Goal: Information Seeking & Learning: Learn about a topic

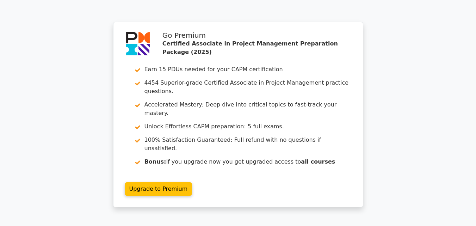
scroll to position [1824, 0]
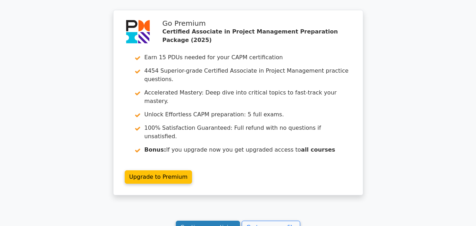
click at [212, 220] on link "Continue practicing" at bounding box center [208, 226] width 64 height 13
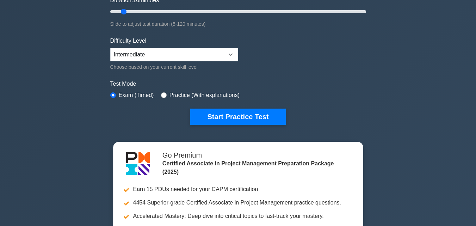
scroll to position [70, 0]
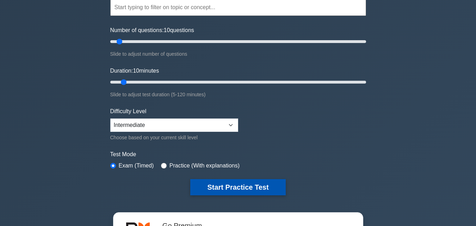
click at [227, 185] on button "Start Practice Test" at bounding box center [237, 187] width 95 height 16
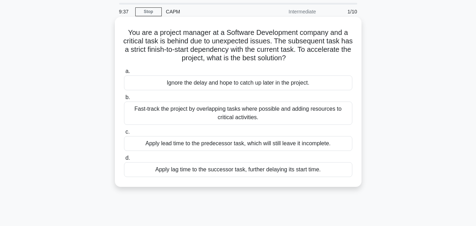
scroll to position [35, 0]
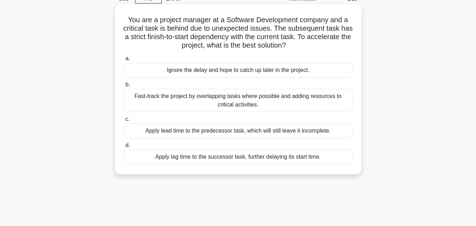
drag, startPoint x: 127, startPoint y: 19, endPoint x: 311, endPoint y: 48, distance: 185.3
click at [311, 48] on h5 "You are a project manager at a Software Development company and a critical task…" at bounding box center [238, 32] width 230 height 35
copy h5 "You are a project manager at a Software Development company and a critical task…"
click at [217, 58] on label "a. Ignore the delay and hope to catch up later in the project." at bounding box center [238, 65] width 228 height 23
click at [124, 58] on input "a. Ignore the delay and hope to catch up later in the project." at bounding box center [124, 58] width 0 height 5
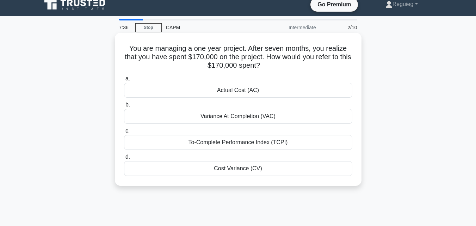
scroll to position [0, 0]
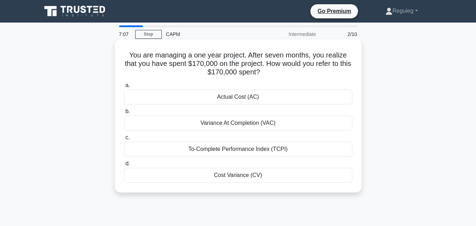
click at [217, 100] on div "Actual Cost (AC)" at bounding box center [238, 96] width 228 height 15
click at [124, 88] on input "a. Actual Cost (AC)" at bounding box center [124, 85] width 0 height 5
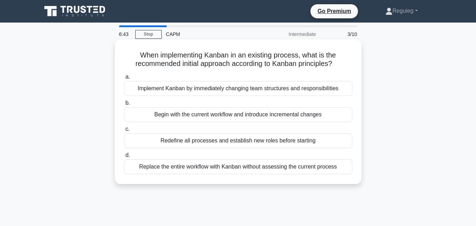
click at [195, 89] on div "Implement Kanban by immediately changing team structures and responsibilities" at bounding box center [238, 88] width 228 height 15
click at [124, 79] on input "a. Implement Kanban by immediately changing team structures and responsibilities" at bounding box center [124, 77] width 0 height 5
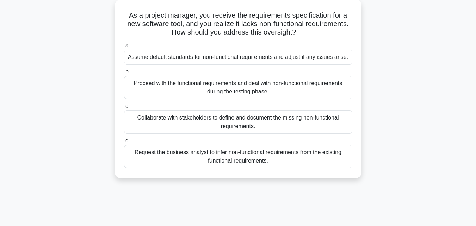
scroll to position [70, 0]
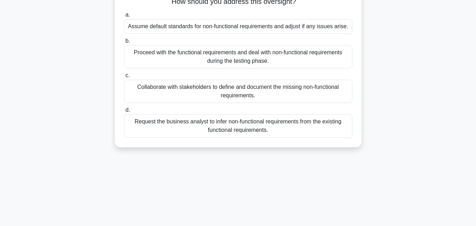
click at [199, 96] on div "Collaborate with stakeholders to define and document the missing non-functional…" at bounding box center [238, 91] width 228 height 23
click at [124, 78] on input "c. Collaborate with stakeholders to define and document the missing non-functio…" at bounding box center [124, 75] width 0 height 5
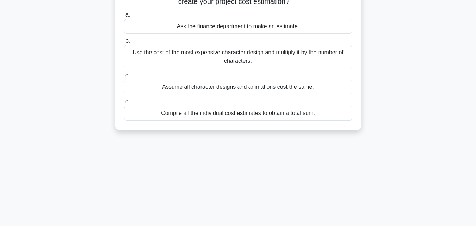
click at [184, 116] on div "Compile all the individual cost estimates to obtain a total sum." at bounding box center [238, 113] width 228 height 15
click at [124, 104] on input "d. Compile all the individual cost estimates to obtain a total sum." at bounding box center [124, 101] width 0 height 5
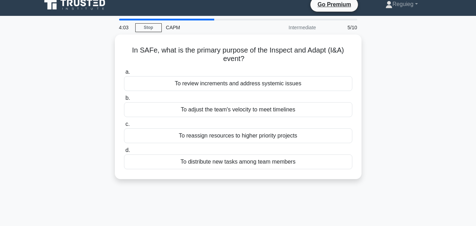
scroll to position [0, 0]
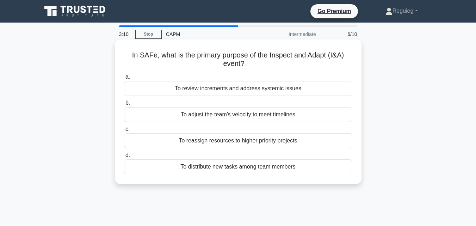
click at [210, 93] on div "To review increments and address systemic issues" at bounding box center [238, 88] width 228 height 15
click at [124, 79] on input "a. To review increments and address systemic issues" at bounding box center [124, 77] width 0 height 5
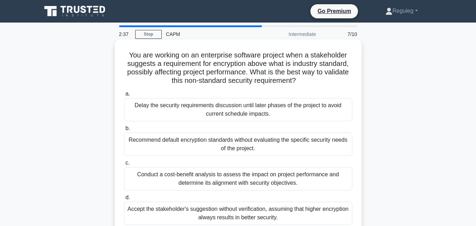
scroll to position [35, 0]
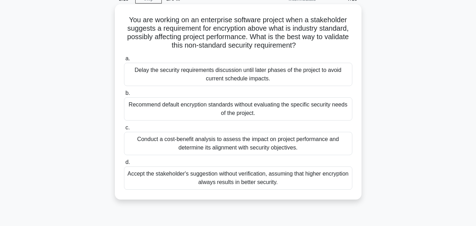
click at [173, 143] on div "Conduct a cost-benefit analysis to assess the impact on project performance and…" at bounding box center [238, 143] width 228 height 23
click at [124, 130] on input "c. Conduct a cost-benefit analysis to assess the impact on project performance …" at bounding box center [124, 127] width 0 height 5
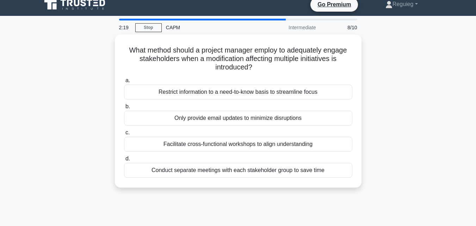
scroll to position [0, 0]
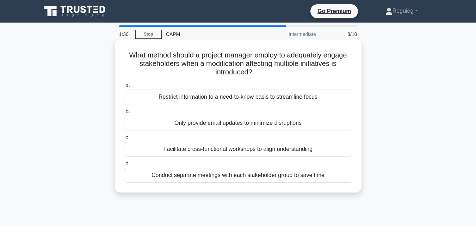
click at [180, 150] on div "Facilitate cross-functional workshops to align understanding" at bounding box center [238, 149] width 228 height 15
click at [124, 140] on input "c. Facilitate cross-functional workshops to align understanding" at bounding box center [124, 137] width 0 height 5
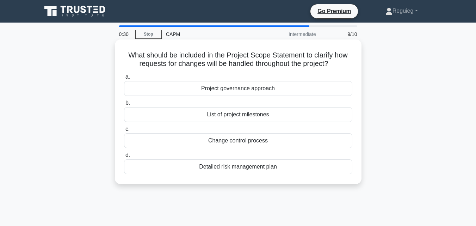
click at [220, 118] on div "List of project milestones" at bounding box center [238, 114] width 228 height 15
click at [124, 105] on input "b. List of project milestones" at bounding box center [124, 103] width 0 height 5
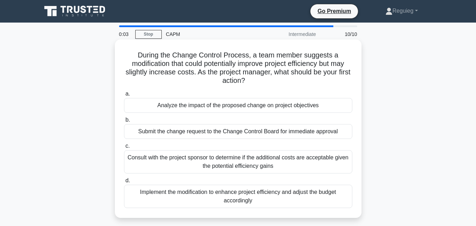
click at [188, 106] on div "Analyze the impact of the proposed change on project objectives" at bounding box center [238, 105] width 228 height 15
click at [124, 96] on input "a. Analyze the impact of the proposed change on project objectives" at bounding box center [124, 94] width 0 height 5
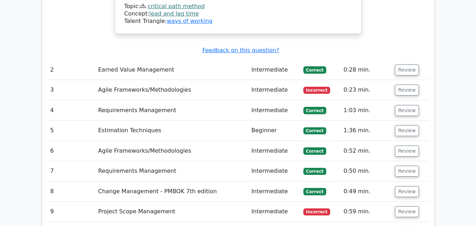
scroll to position [915, 0]
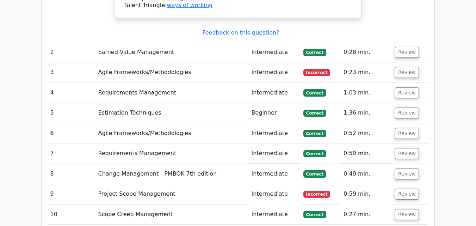
click at [160, 184] on td "Project Scope Management" at bounding box center [171, 194] width 153 height 20
click at [406, 188] on button "Review" at bounding box center [407, 193] width 24 height 11
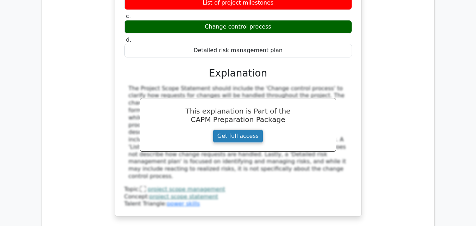
scroll to position [1197, 0]
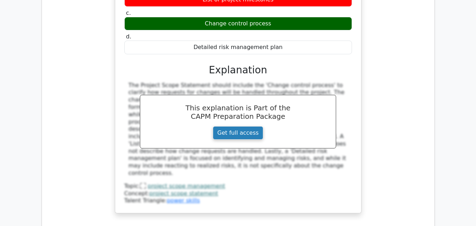
click at [244, 126] on link "Get full access" at bounding box center [238, 132] width 50 height 13
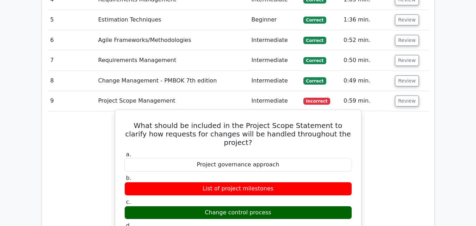
scroll to position [1025, 0]
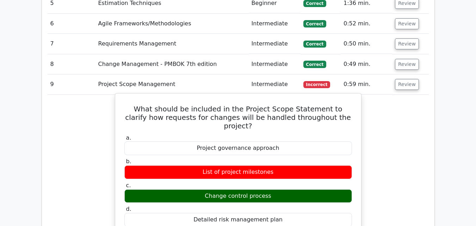
click at [124, 105] on h5 "What should be included in the Project Scope Statement to clarify how requests …" at bounding box center [238, 117] width 229 height 25
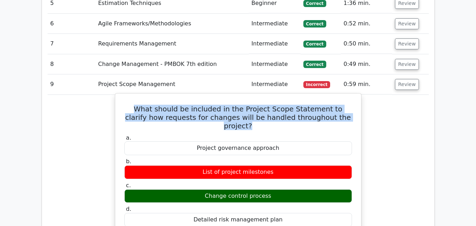
drag, startPoint x: 125, startPoint y: 74, endPoint x: 345, endPoint y: 81, distance: 220.1
click at [351, 105] on h5 "What should be included in the Project Scope Statement to clarify how requests …" at bounding box center [238, 117] width 229 height 25
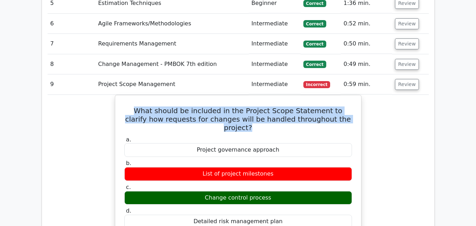
copy h5 "What should be included in the Project Scope Statement to clarify how requests …"
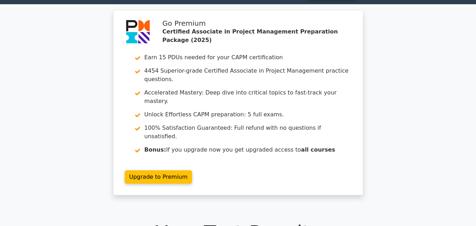
scroll to position [0, 0]
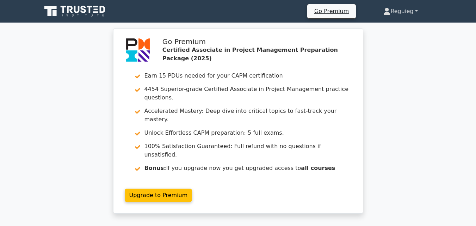
click at [414, 11] on link "Reguieg" at bounding box center [400, 11] width 68 height 14
click at [383, 29] on link "Profile" at bounding box center [394, 27] width 56 height 11
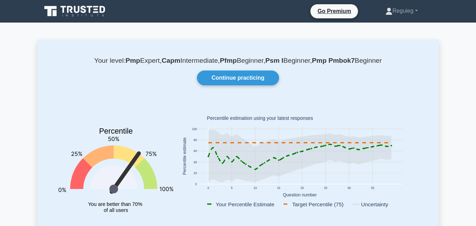
click at [90, 8] on icon at bounding box center [90, 9] width 6 height 7
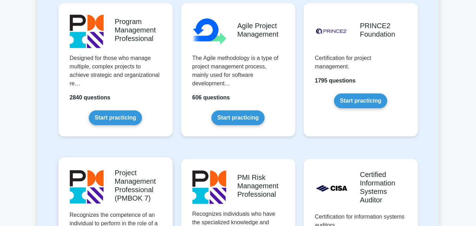
scroll to position [493, 0]
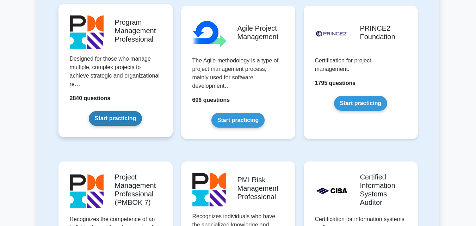
click at [124, 114] on link "Start practicing" at bounding box center [115, 118] width 53 height 15
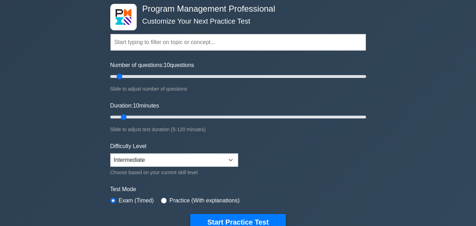
scroll to position [35, 0]
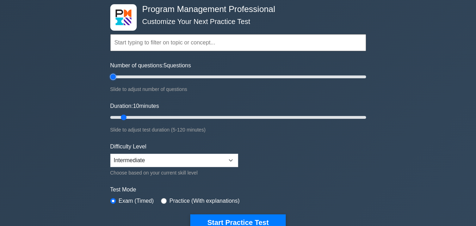
drag, startPoint x: 121, startPoint y: 75, endPoint x: 134, endPoint y: 93, distance: 22.4
type input "5"
click at [116, 76] on input "Number of questions: 5 questions" at bounding box center [238, 77] width 256 height 8
drag, startPoint x: 124, startPoint y: 116, endPoint x: 115, endPoint y: 123, distance: 10.8
type input "5"
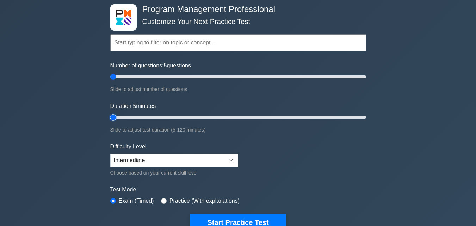
click at [115, 119] on input "Duration: 5 minutes" at bounding box center [238, 117] width 256 height 8
click at [224, 216] on button "Start Practice Test" at bounding box center [237, 222] width 95 height 16
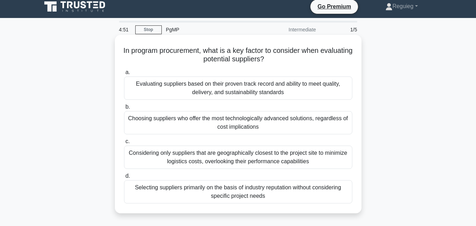
scroll to position [35, 0]
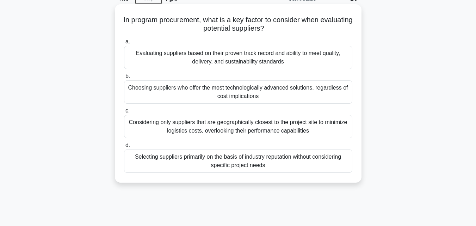
click at [183, 59] on div "Evaluating suppliers based on their proven track record and ability to meet qua…" at bounding box center [238, 57] width 228 height 23
click at [124, 44] on input "a. Evaluating suppliers based on their proven track record and ability to meet …" at bounding box center [124, 41] width 0 height 5
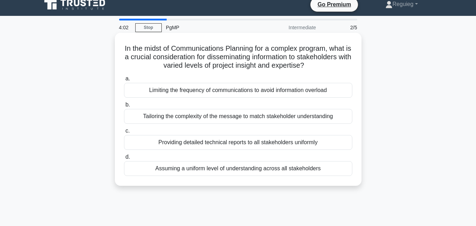
scroll to position [0, 0]
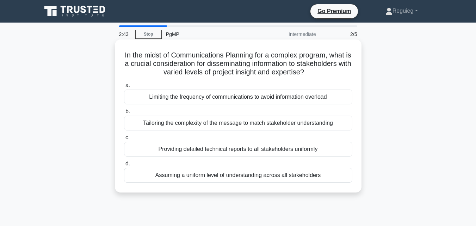
click at [187, 126] on div "Tailoring the complexity of the message to match stakeholder understanding" at bounding box center [238, 122] width 228 height 15
click at [124, 114] on input "b. Tailoring the complexity of the message to match stakeholder understanding" at bounding box center [124, 111] width 0 height 5
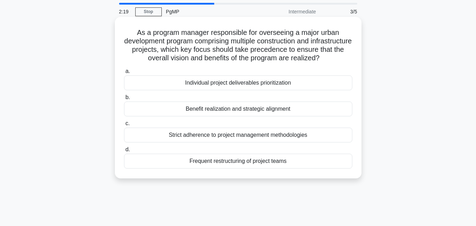
scroll to position [35, 0]
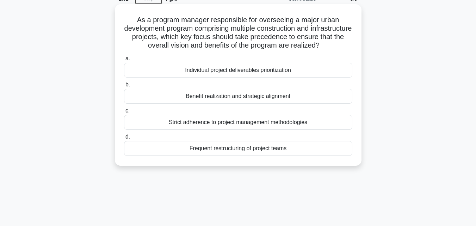
click at [187, 104] on div "Benefit realization and strategic alignment" at bounding box center [238, 96] width 228 height 15
click at [124, 87] on input "b. Benefit realization and strategic alignment" at bounding box center [124, 84] width 0 height 5
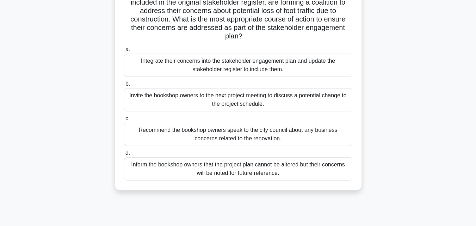
scroll to position [70, 0]
click at [208, 72] on div "Integrate their concerns into the stakeholder engagement plan and update the st…" at bounding box center [238, 64] width 228 height 23
click at [124, 51] on input "a. Integrate their concerns into the stakeholder engagement plan and update the…" at bounding box center [124, 48] width 0 height 5
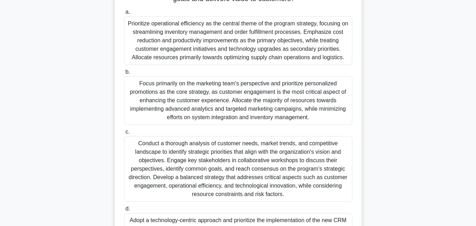
scroll to position [176, 0]
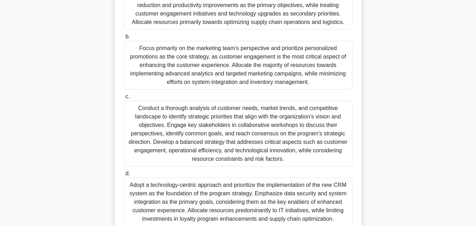
click at [177, 132] on div "Conduct a thorough analysis of customer needs, market trends, and competitive l…" at bounding box center [238, 133] width 228 height 65
click at [124, 99] on input "c. Conduct a thorough analysis of customer needs, market trends, and competitiv…" at bounding box center [124, 96] width 0 height 5
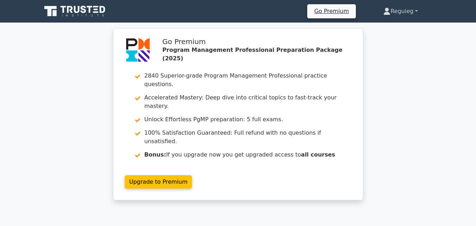
click at [410, 13] on link "Reguieg" at bounding box center [400, 11] width 68 height 14
click at [384, 31] on link "Profile" at bounding box center [394, 27] width 56 height 11
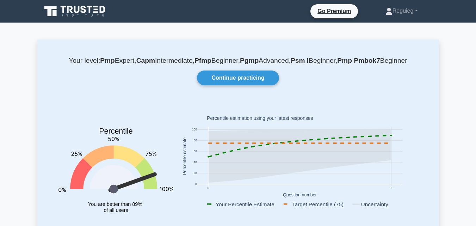
drag, startPoint x: 146, startPoint y: 176, endPoint x: 132, endPoint y: 157, distance: 24.1
click at [132, 157] on icon "Percentile You are better than 89% of all users" at bounding box center [115, 164] width 115 height 124
